Goal: Information Seeking & Learning: Learn about a topic

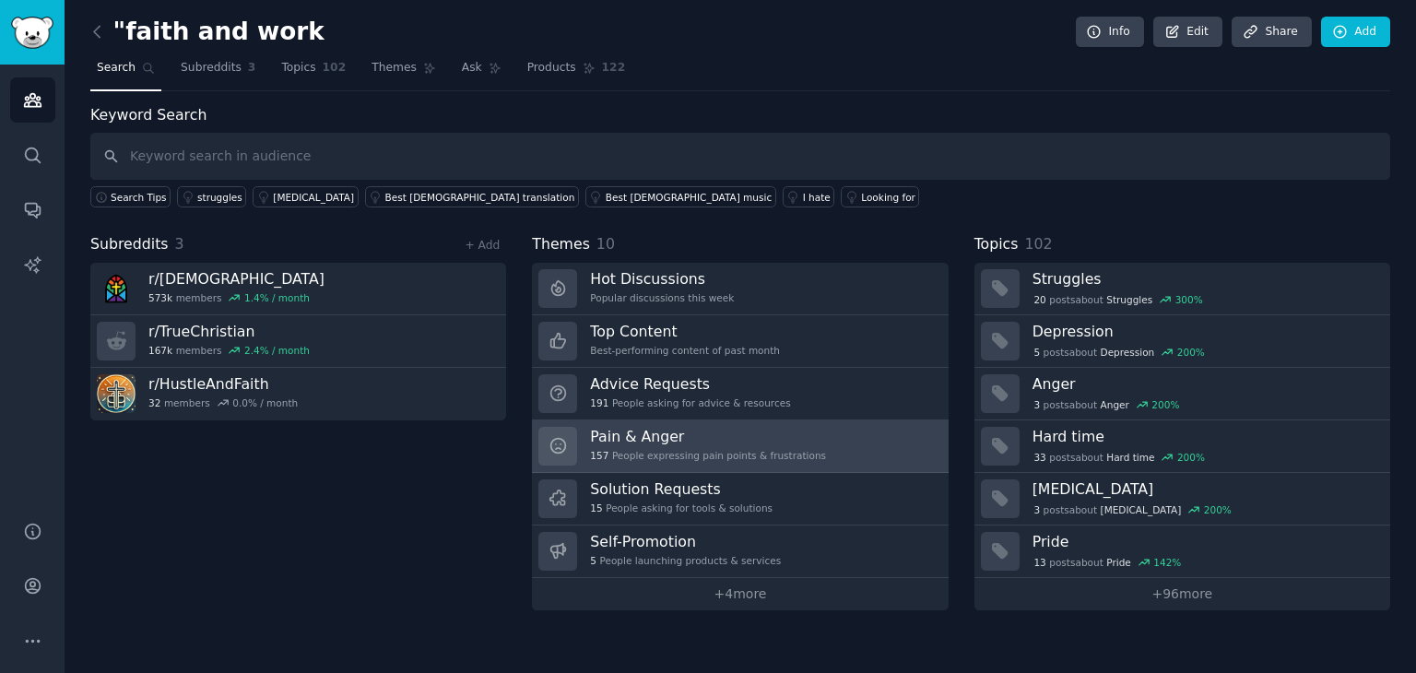
click at [764, 449] on div "157 People expressing pain points & frustrations" at bounding box center [708, 455] width 236 height 13
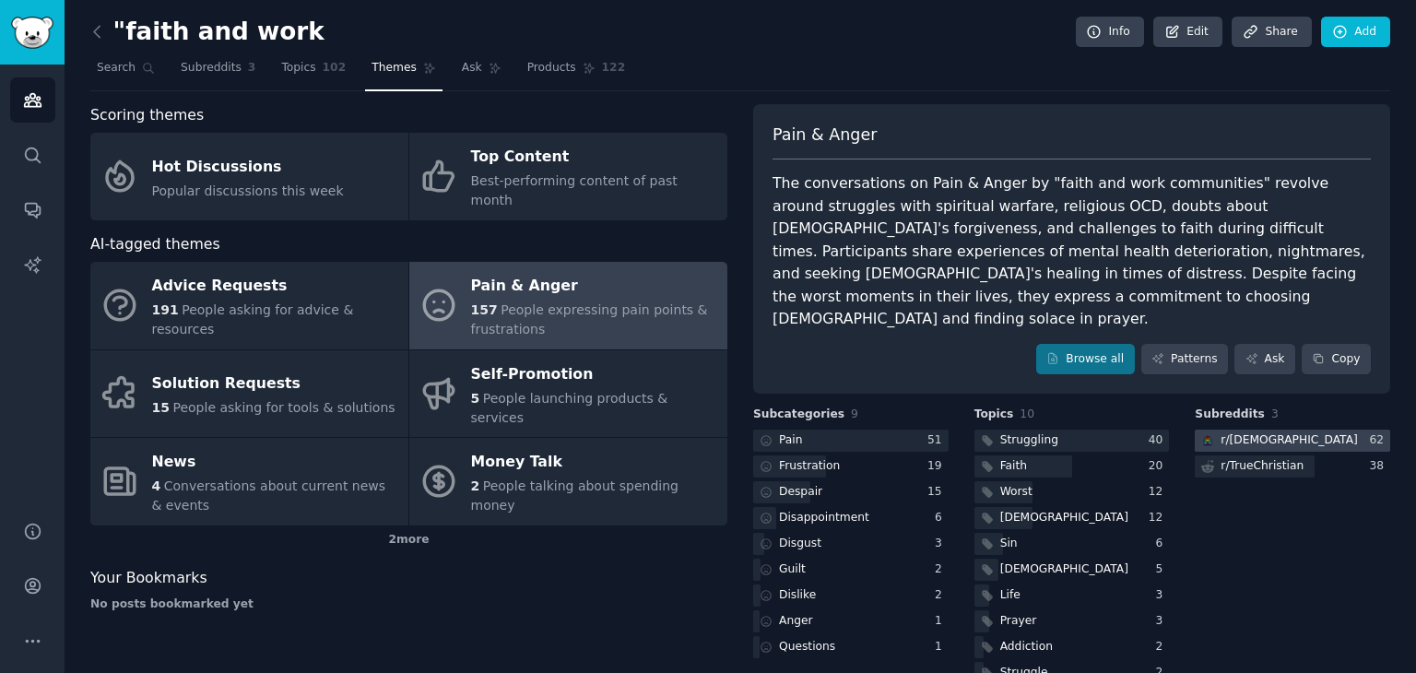
click at [1329, 430] on div at bounding box center [1292, 441] width 195 height 23
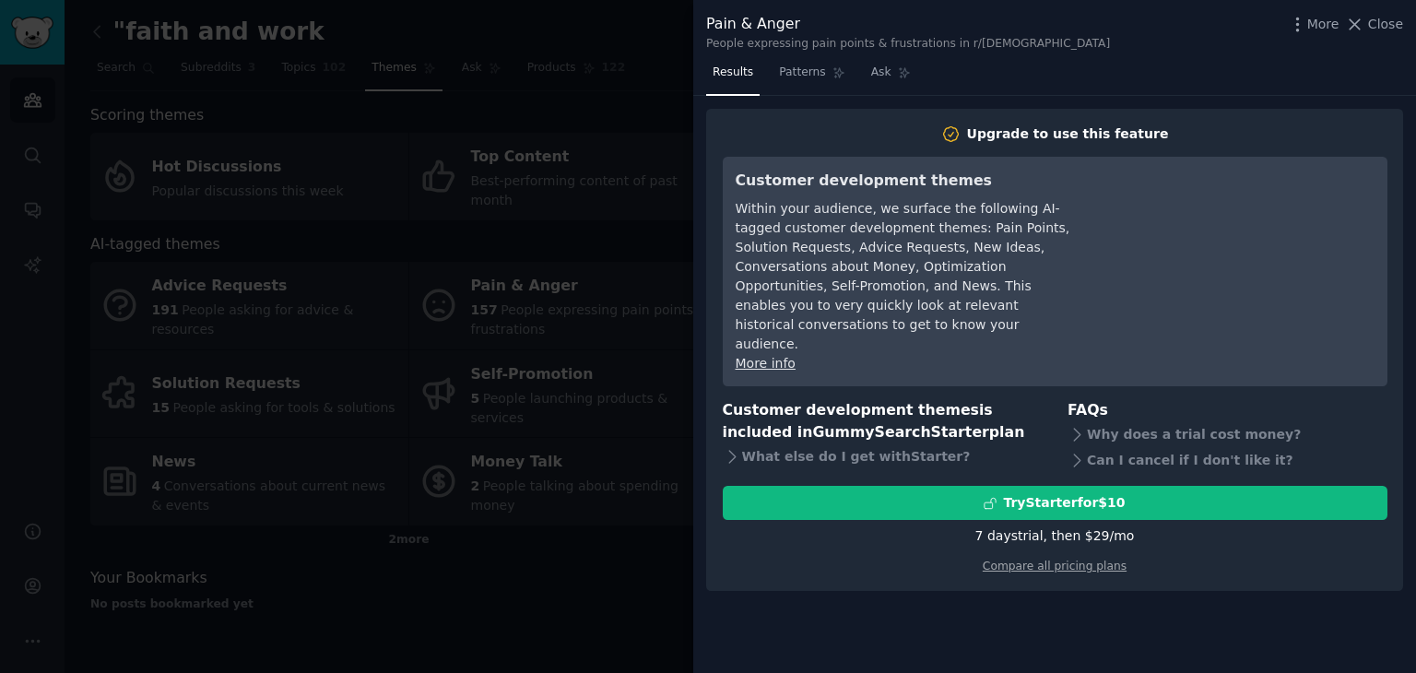
click at [762, 356] on link "More info" at bounding box center [766, 363] width 60 height 15
click at [797, 70] on span "Patterns" at bounding box center [802, 73] width 46 height 17
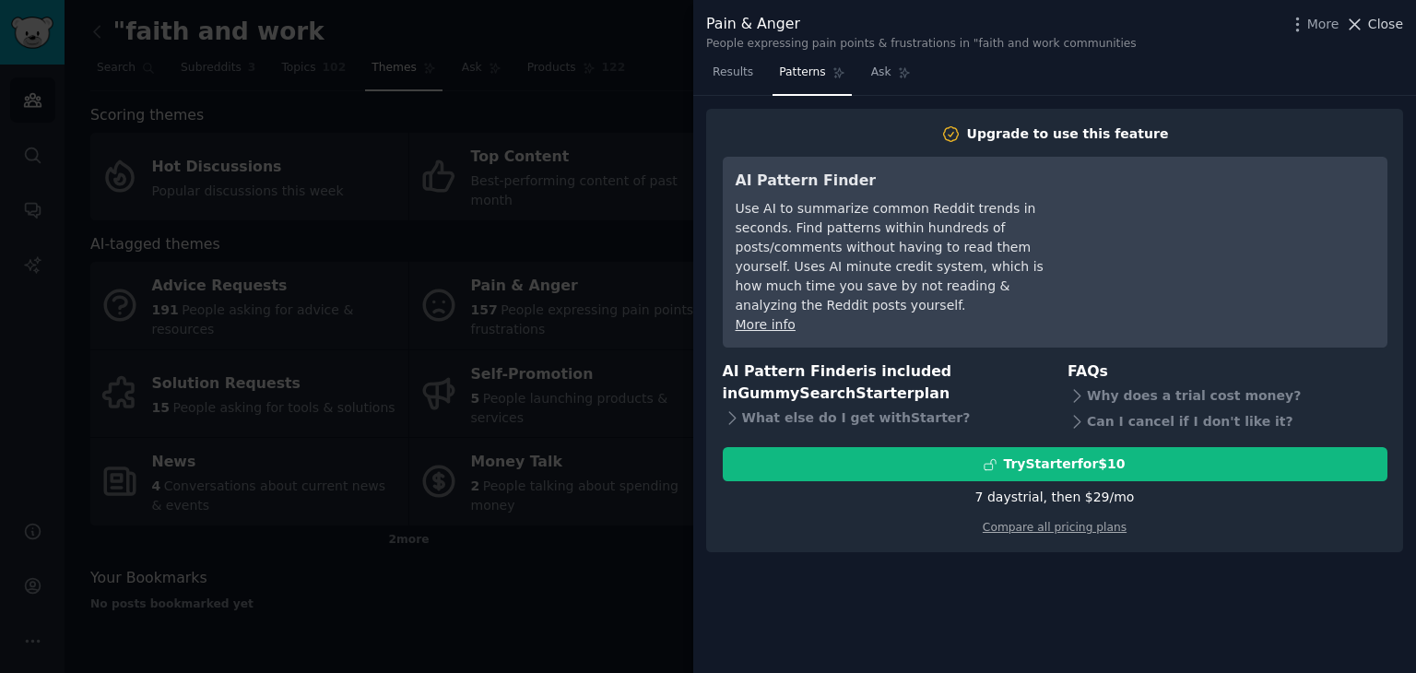
click at [1361, 24] on icon at bounding box center [1354, 24] width 19 height 19
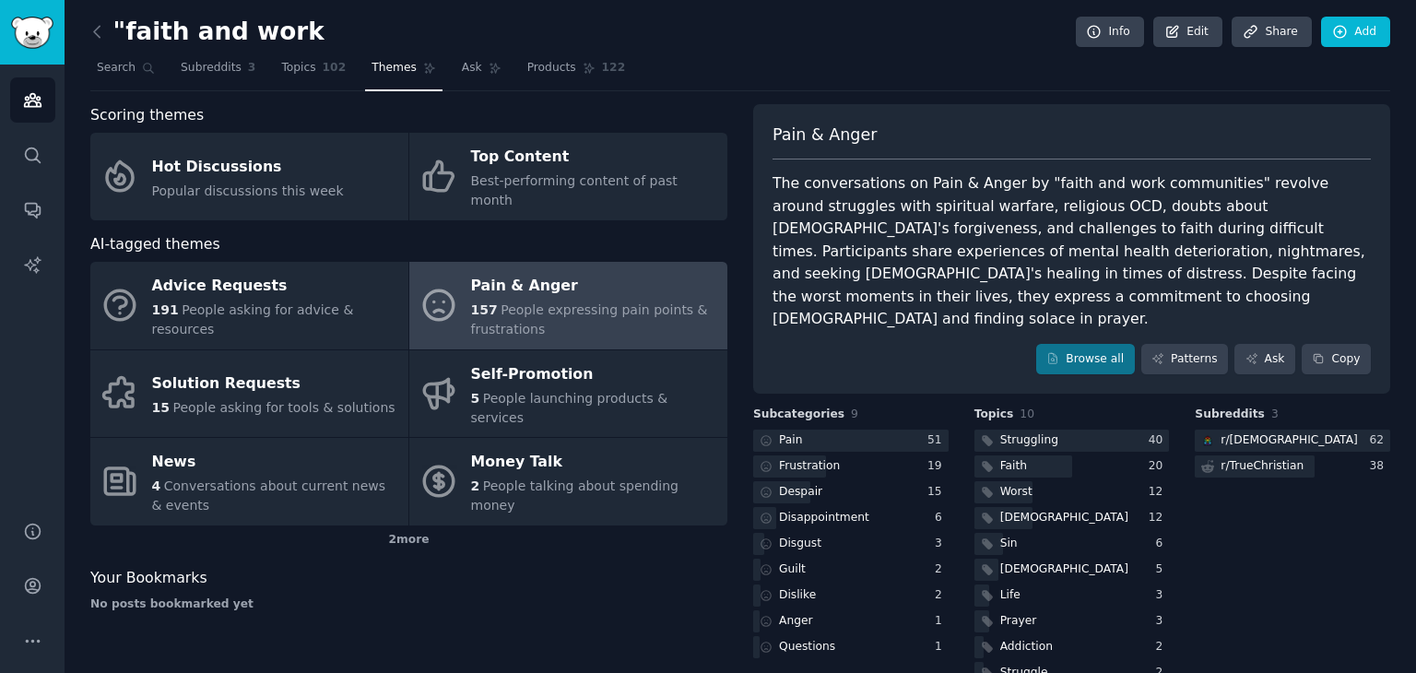
scroll to position [16, 0]
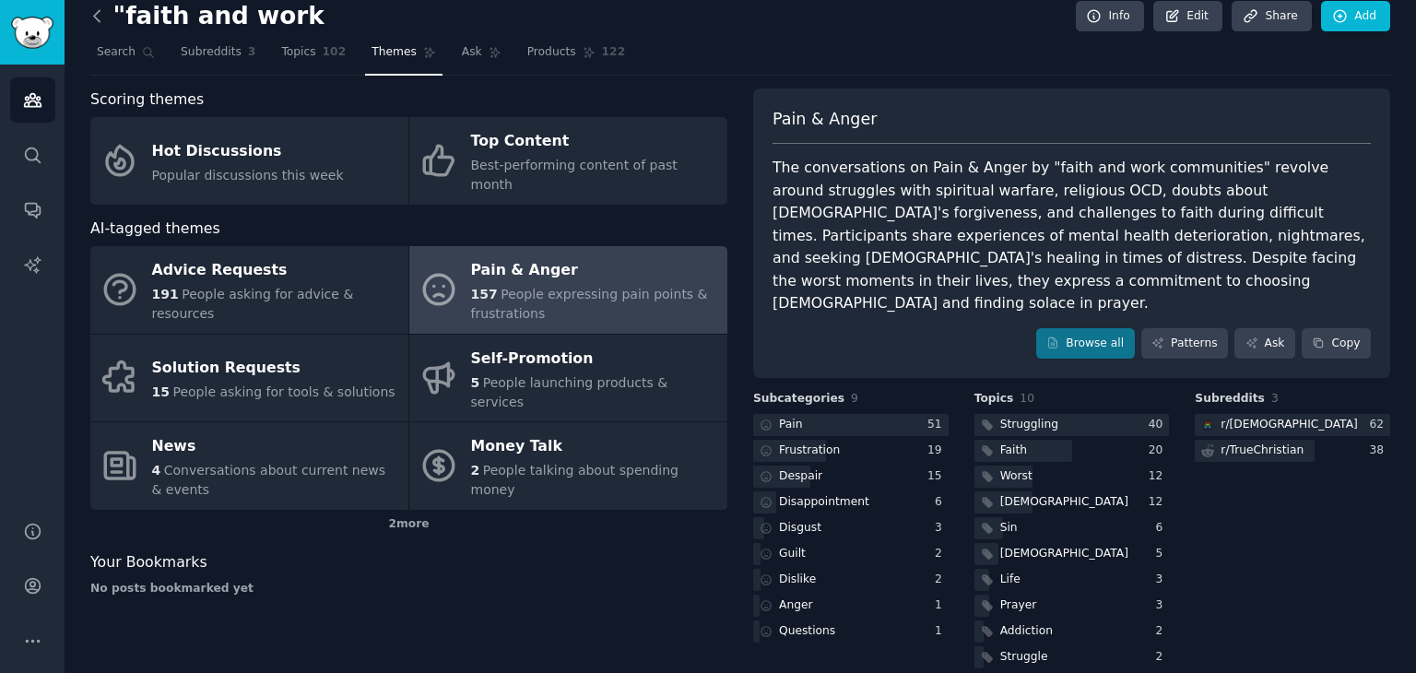
click at [96, 19] on icon at bounding box center [97, 15] width 19 height 19
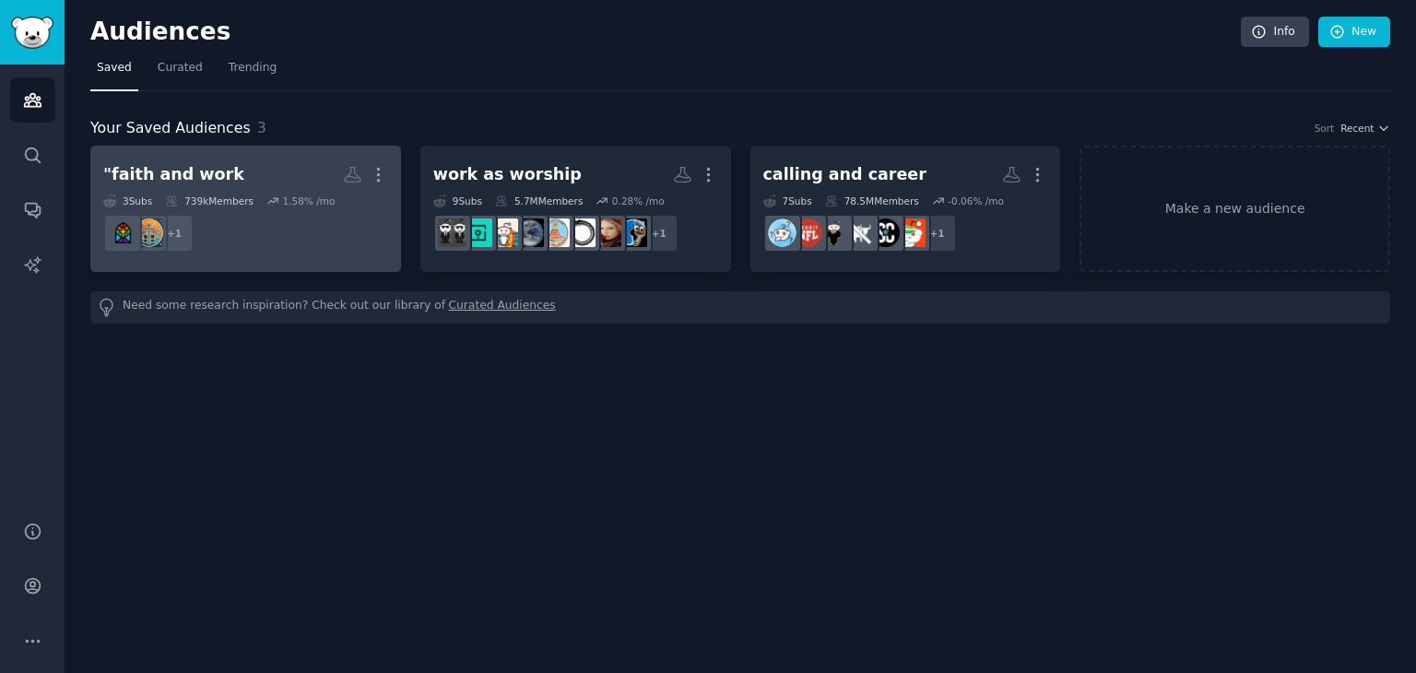
click at [332, 227] on dd "+ 1" at bounding box center [245, 233] width 285 height 52
